Goal: Task Accomplishment & Management: Use online tool/utility

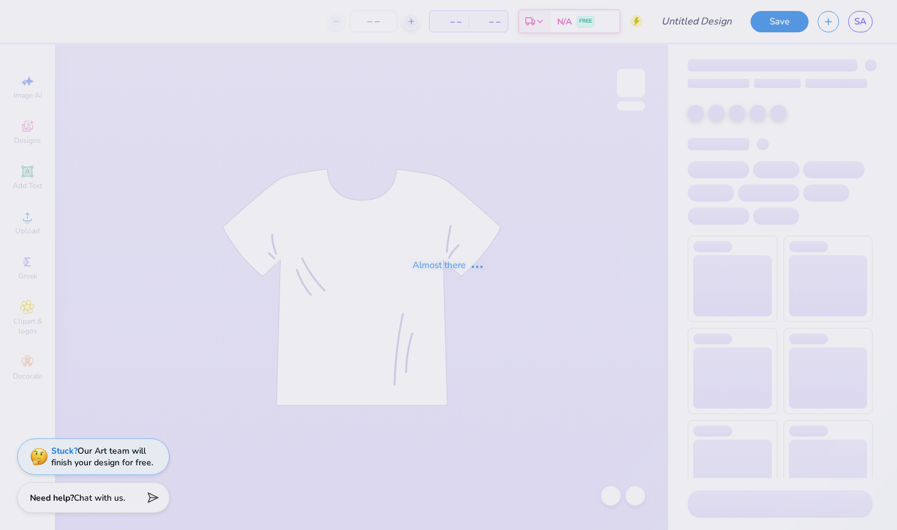
type input "if [PERSON_NAME] shirt"
type input "17"
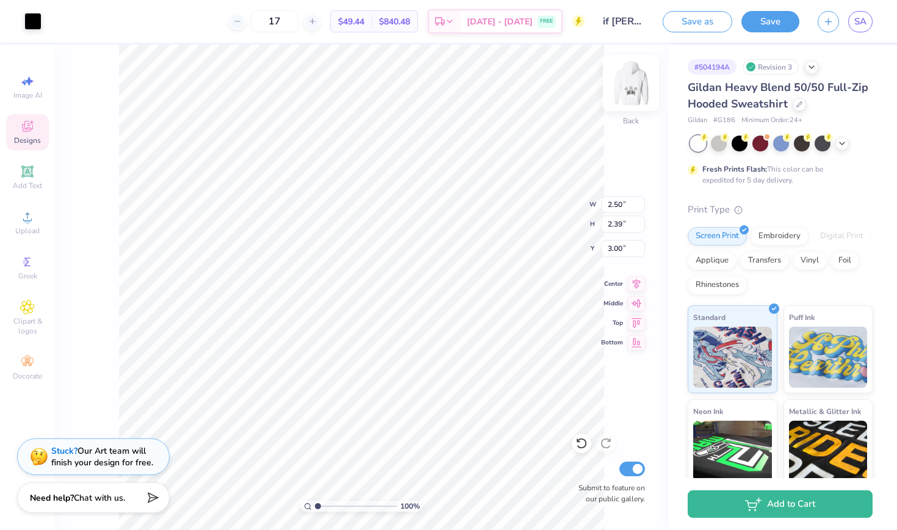
type input "7.17"
type input "1.84"
type input "1.76"
type input "5.39"
type input "2.12"
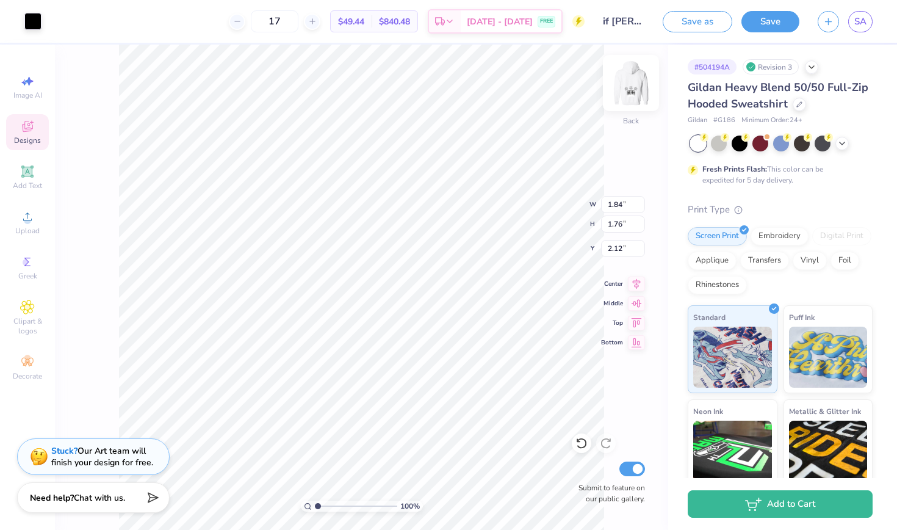
type input "4.51"
type input "4.99"
type input "8.55"
click at [35, 25] on div at bounding box center [32, 20] width 17 height 17
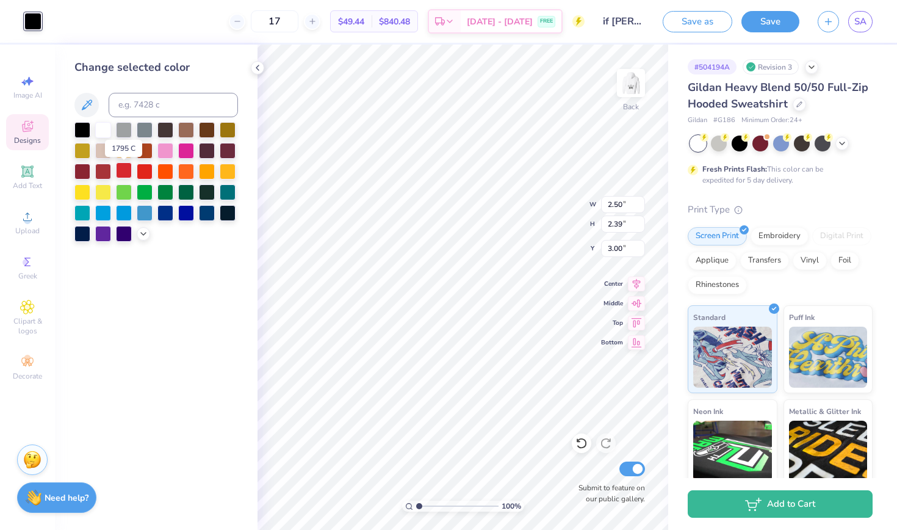
click at [126, 174] on div at bounding box center [124, 170] width 16 height 16
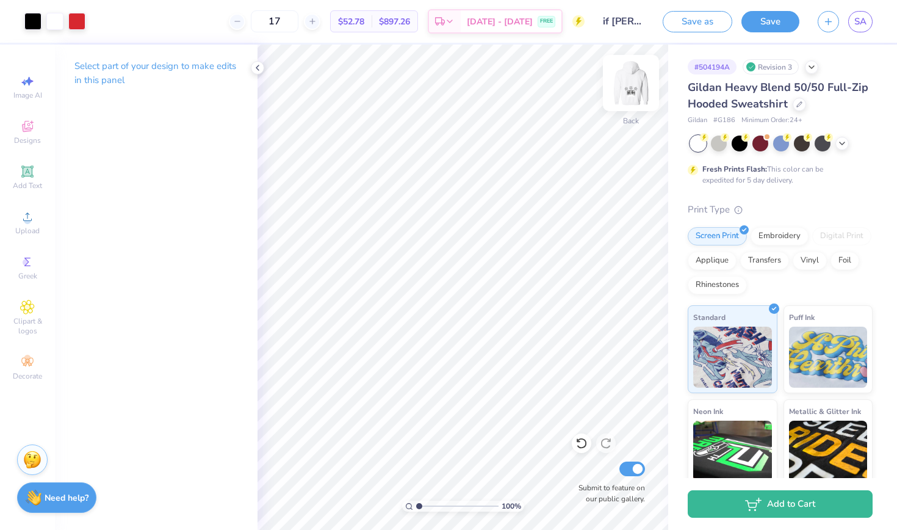
click at [629, 87] on img at bounding box center [630, 83] width 49 height 49
click at [37, 18] on div at bounding box center [32, 20] width 17 height 17
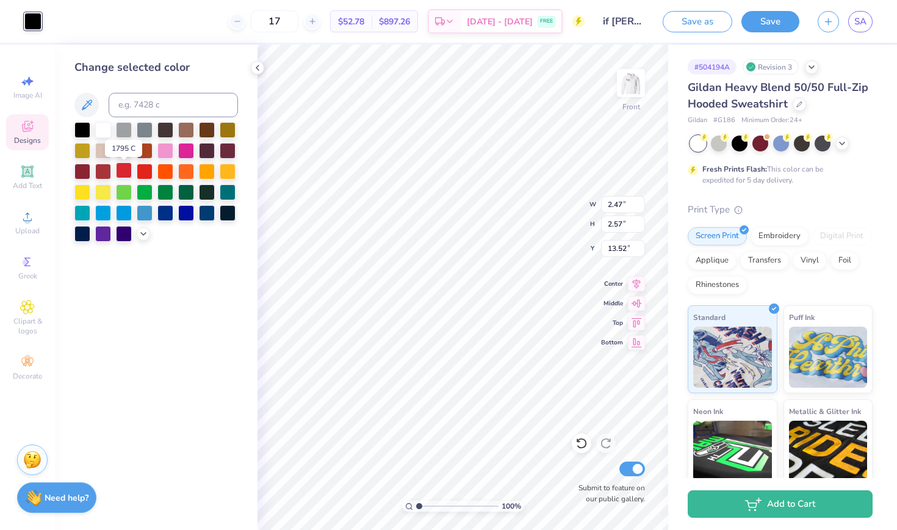
click at [129, 174] on div at bounding box center [124, 170] width 16 height 16
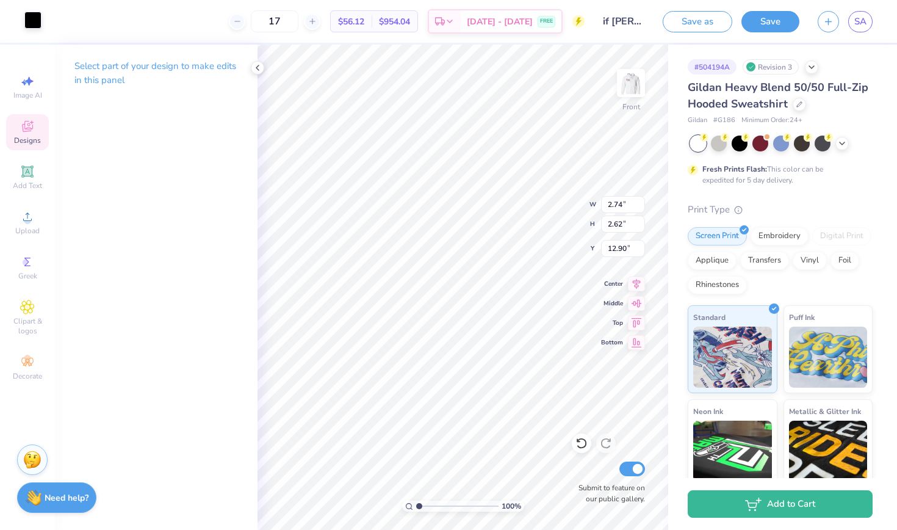
click at [32, 21] on div at bounding box center [32, 20] width 17 height 17
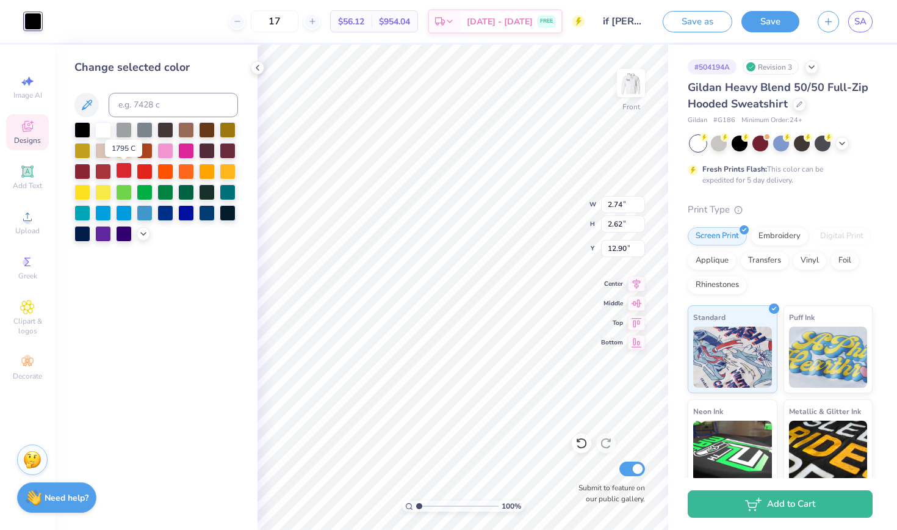
click at [126, 174] on div at bounding box center [124, 170] width 16 height 16
type input "2.59"
type input "2.69"
type input "13.40"
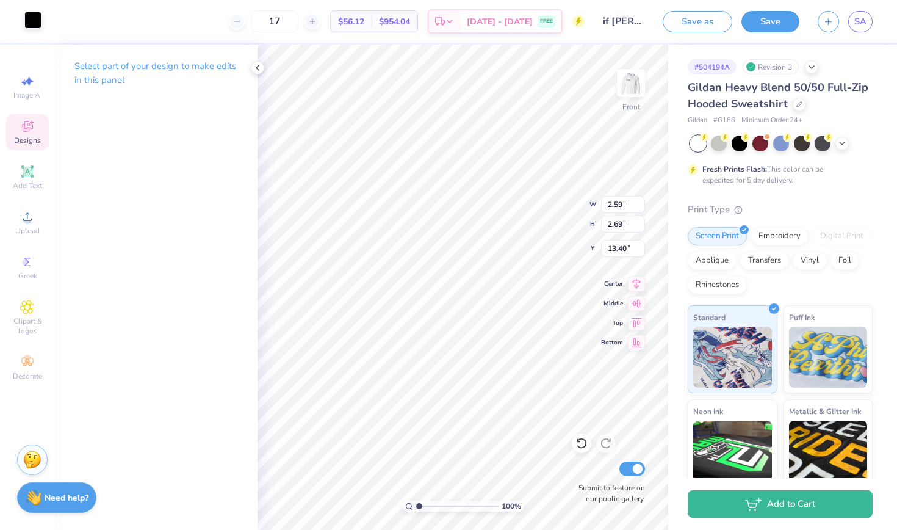
click at [31, 24] on div at bounding box center [32, 20] width 17 height 17
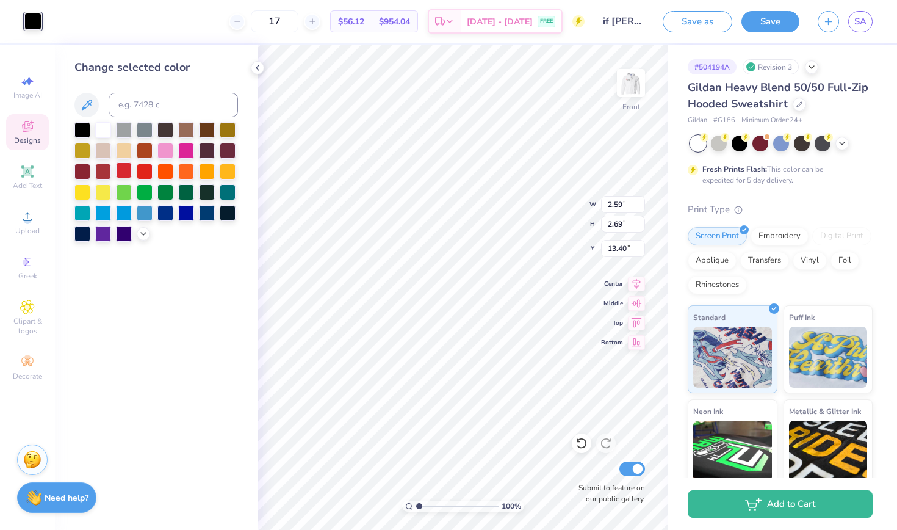
click at [124, 170] on div at bounding box center [124, 170] width 16 height 16
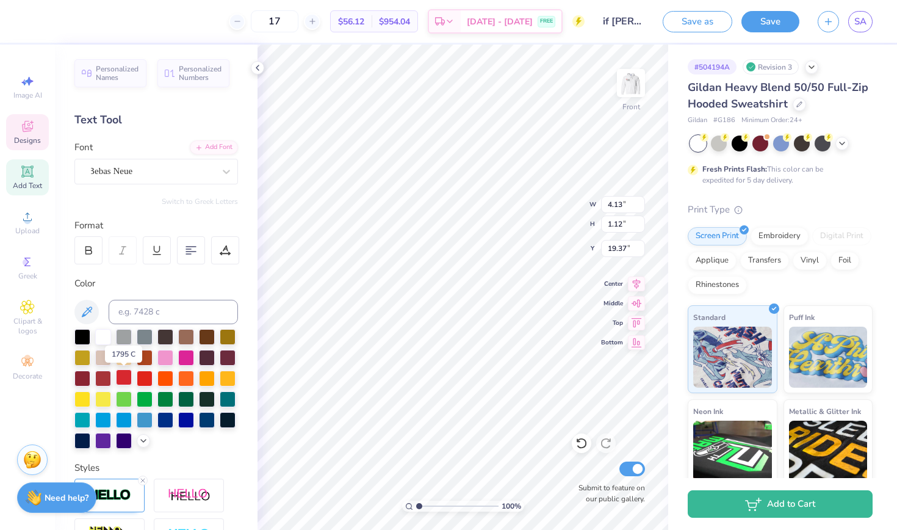
click at [127, 373] on div at bounding box center [124, 377] width 16 height 16
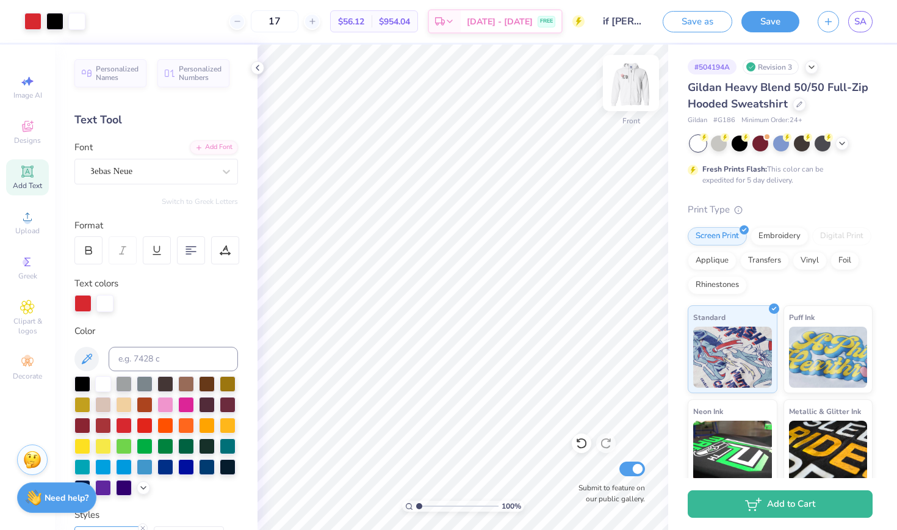
click at [641, 88] on img at bounding box center [630, 83] width 49 height 49
click at [629, 92] on img at bounding box center [630, 83] width 49 height 49
click at [636, 79] on img at bounding box center [630, 83] width 49 height 49
click at [636, 79] on img at bounding box center [631, 83] width 24 height 24
click at [764, 21] on button "Save" at bounding box center [770, 19] width 58 height 21
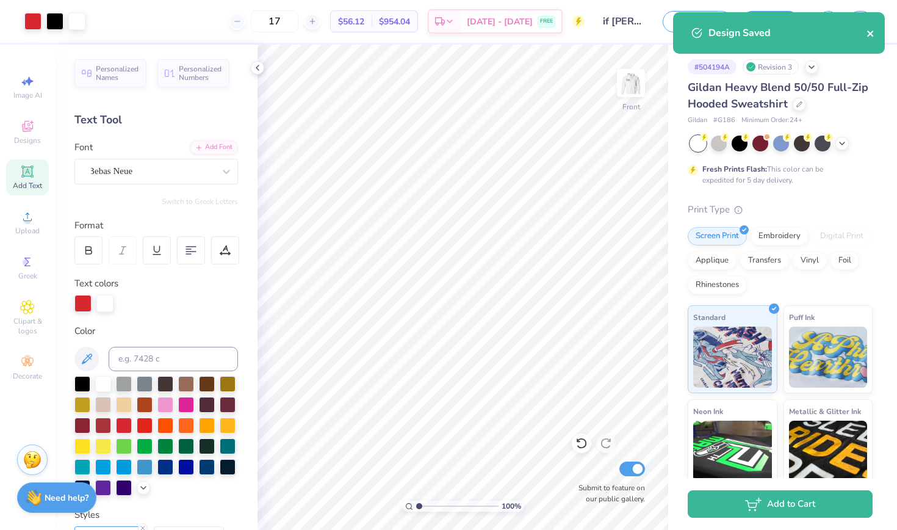
click at [872, 32] on icon "close" at bounding box center [870, 34] width 6 height 6
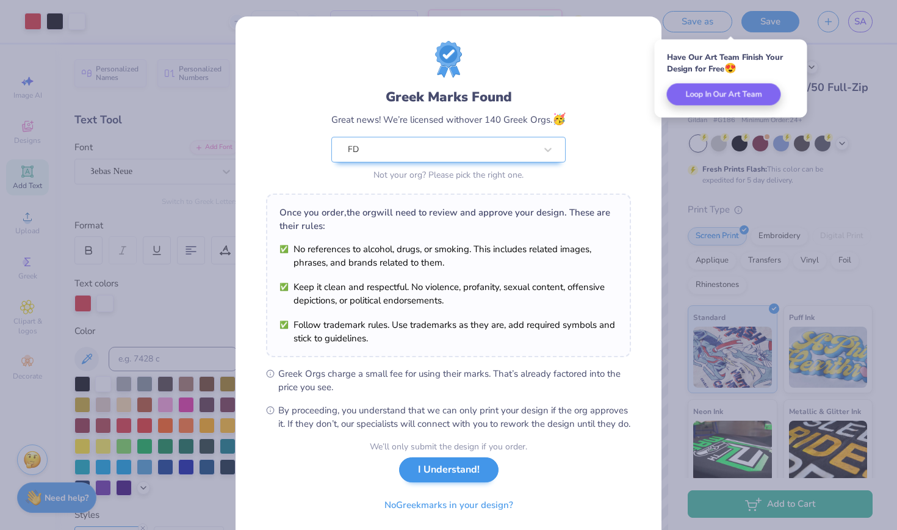
click at [475, 482] on button "I Understand!" at bounding box center [448, 469] width 99 height 25
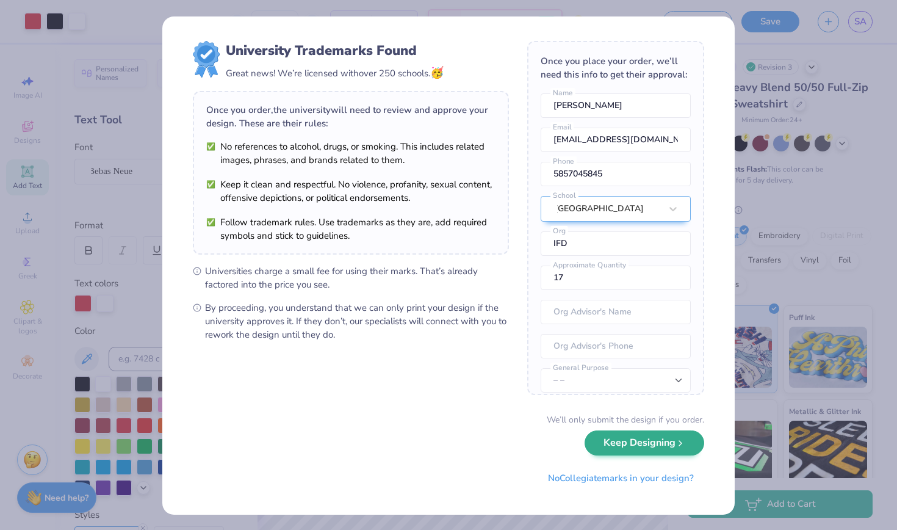
click at [669, 446] on button "Keep Designing" at bounding box center [644, 442] width 120 height 25
